Goal: Navigation & Orientation: Find specific page/section

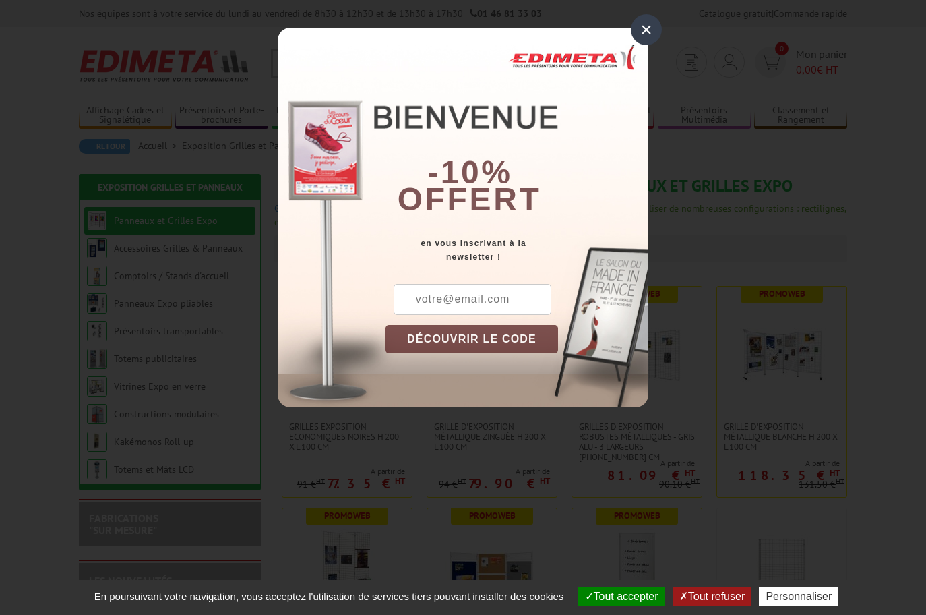
click at [645, 30] on div "×" at bounding box center [646, 29] width 31 height 31
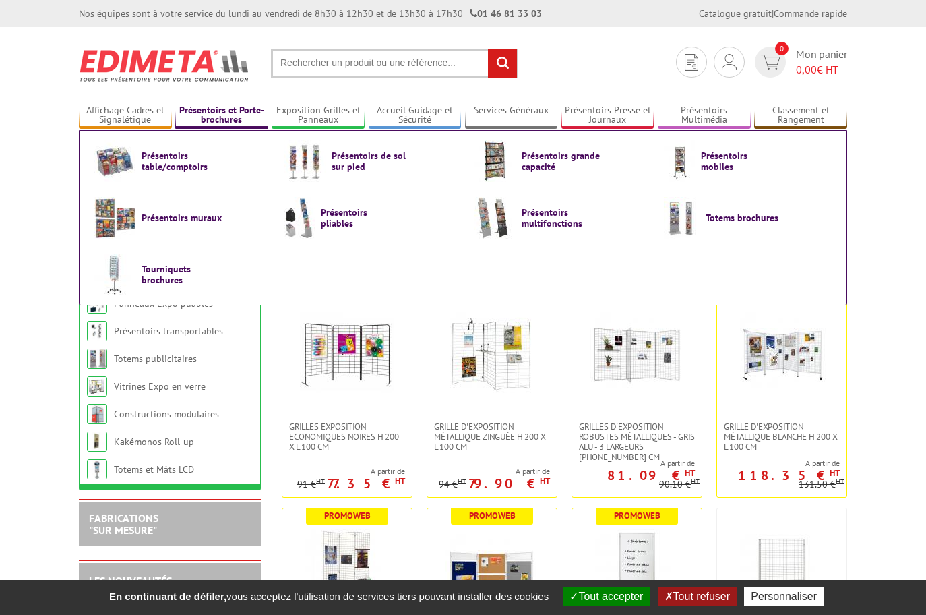
click at [230, 114] on link "Présentoirs et Porte-brochures" at bounding box center [221, 115] width 93 height 22
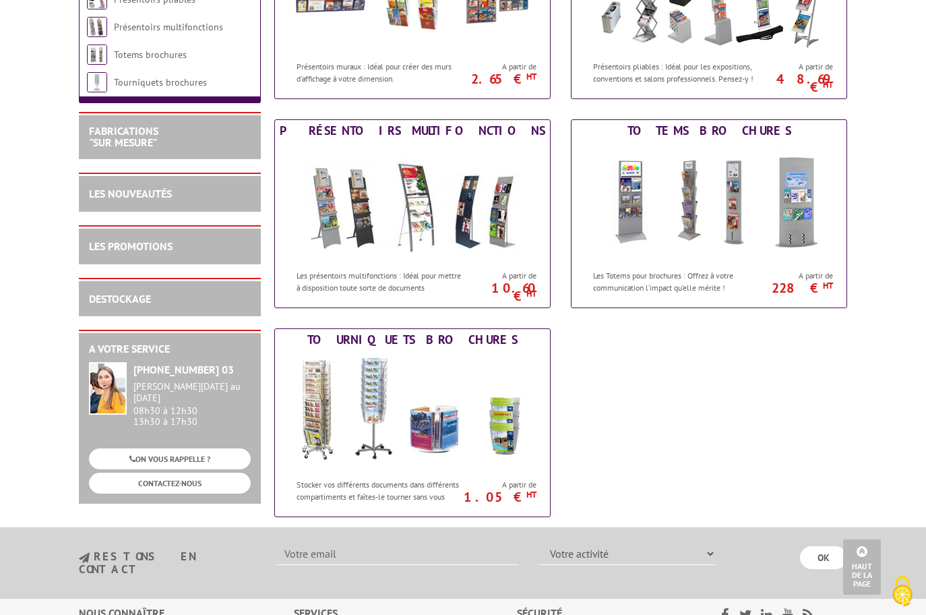
scroll to position [735, 0]
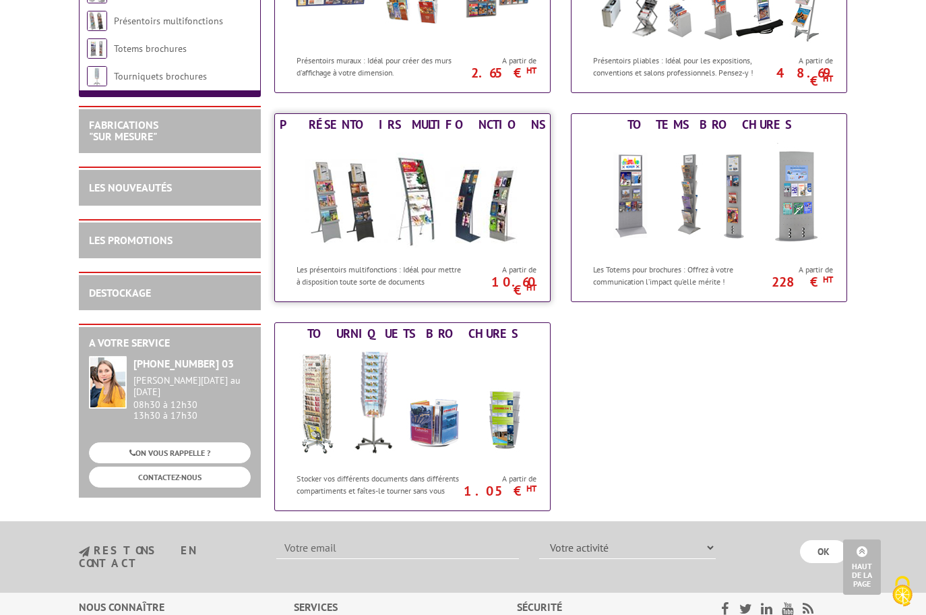
click at [367, 246] on img at bounding box center [412, 195] width 249 height 121
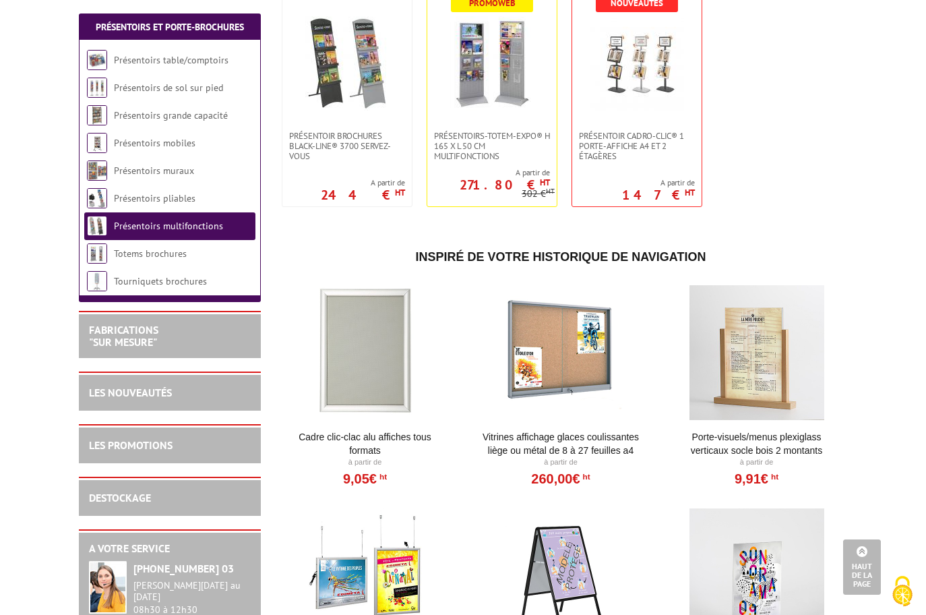
scroll to position [1017, 0]
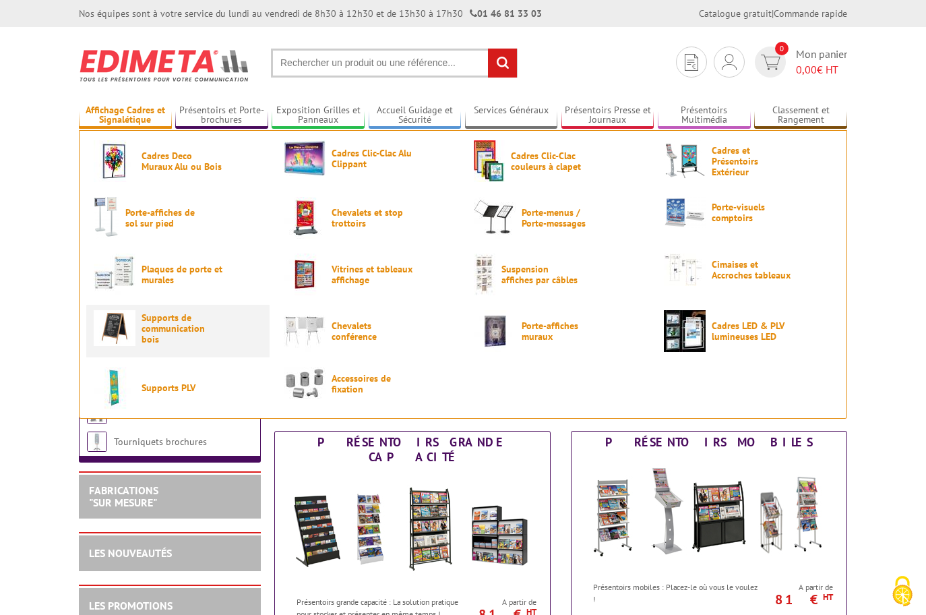
click at [162, 330] on span "Supports de communication bois" at bounding box center [182, 328] width 81 height 32
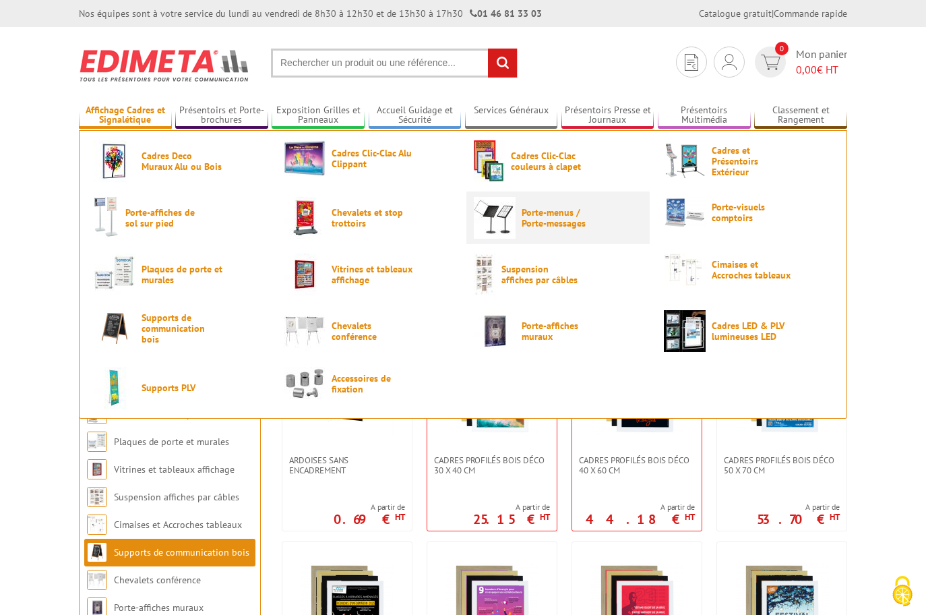
click at [563, 212] on span "Porte-menus / Porte-messages" at bounding box center [562, 218] width 81 height 22
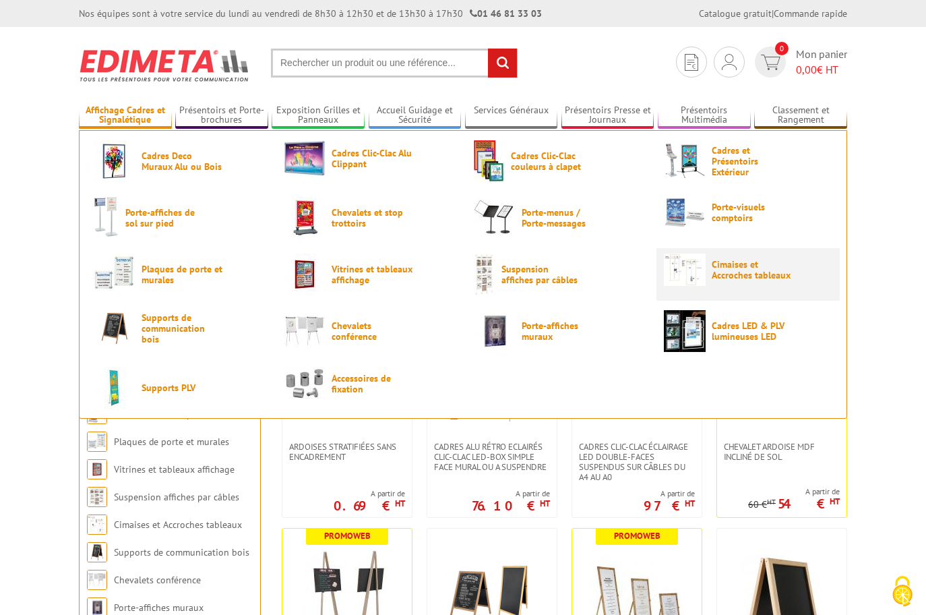
click at [768, 280] on span "Cimaises et Accroches tableaux" at bounding box center [752, 270] width 81 height 22
